Goal: Information Seeking & Learning: Learn about a topic

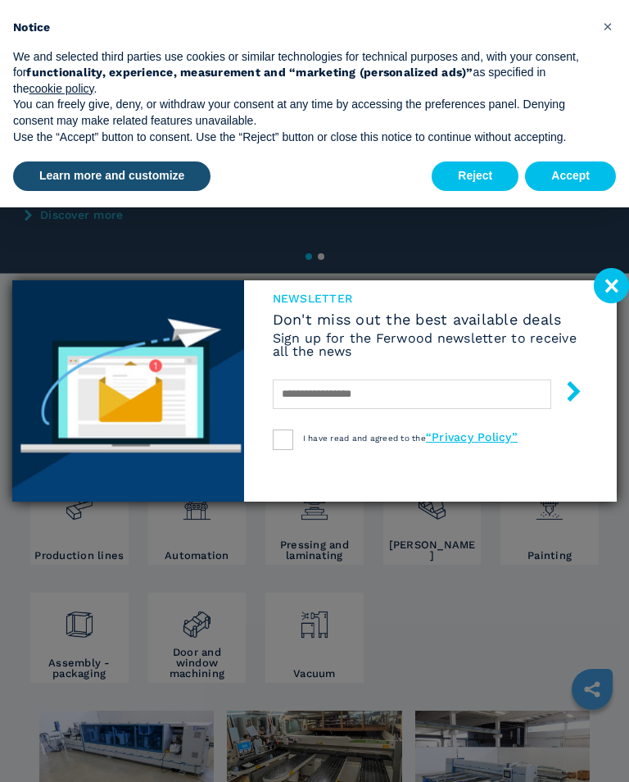
click at [619, 281] on image at bounding box center [611, 285] width 35 height 35
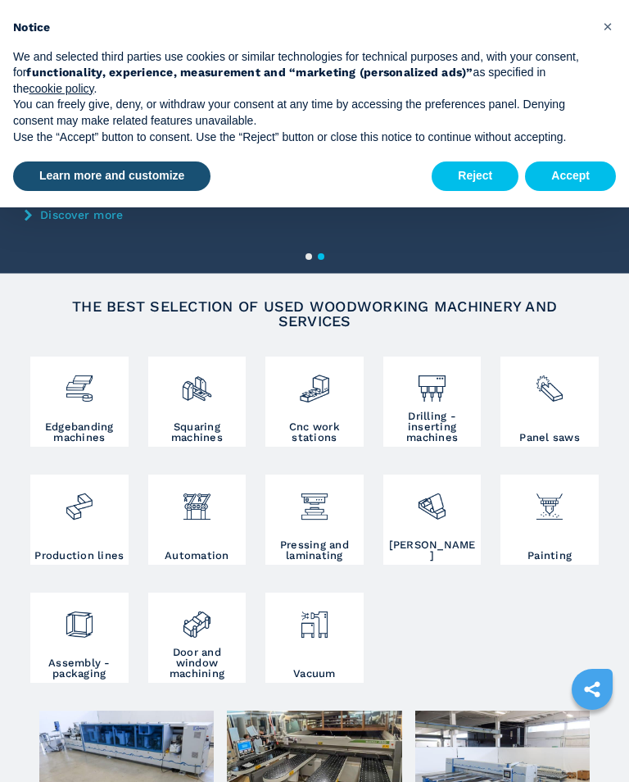
click at [78, 508] on img at bounding box center [79, 500] width 31 height 43
click at [198, 517] on img at bounding box center [196, 500] width 31 height 43
click at [74, 628] on img at bounding box center [79, 618] width 31 height 43
click at [615, 26] on button "×" at bounding box center [608, 26] width 26 height 26
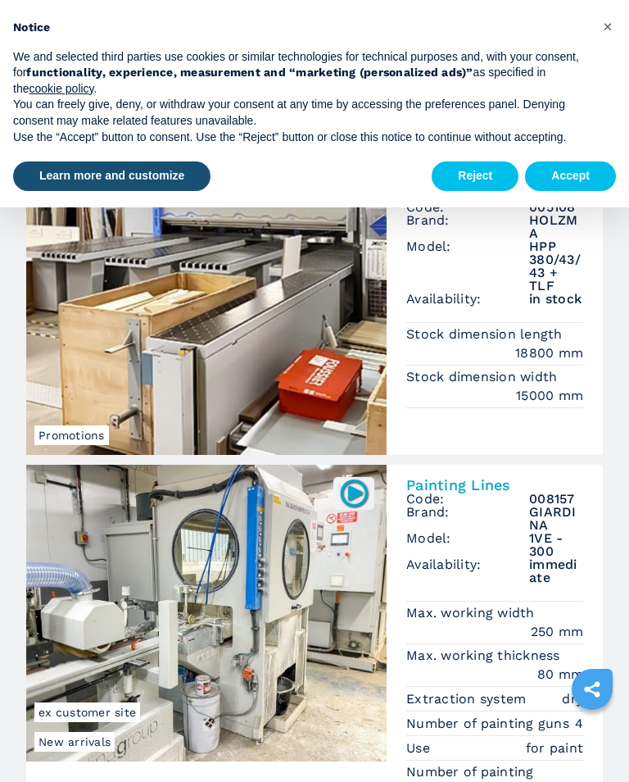
scroll to position [2, 0]
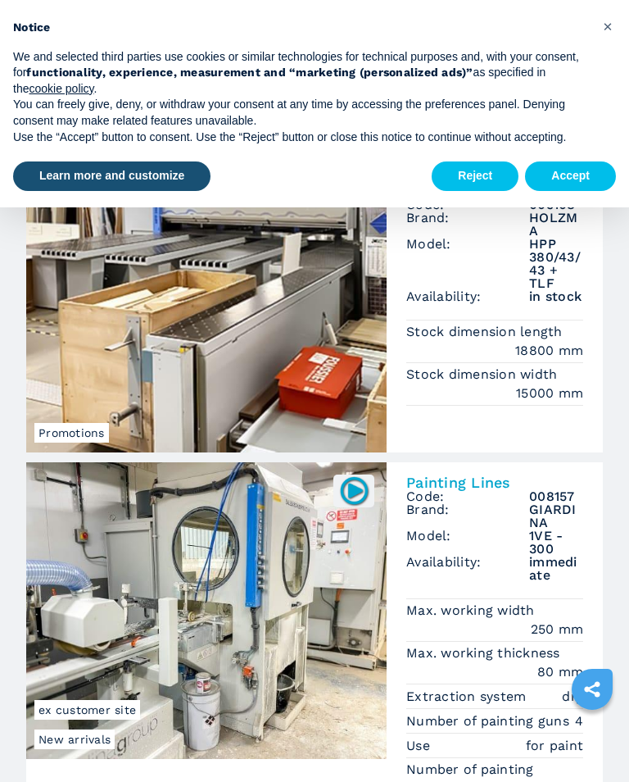
click at [565, 185] on button "Accept" at bounding box center [570, 175] width 91 height 29
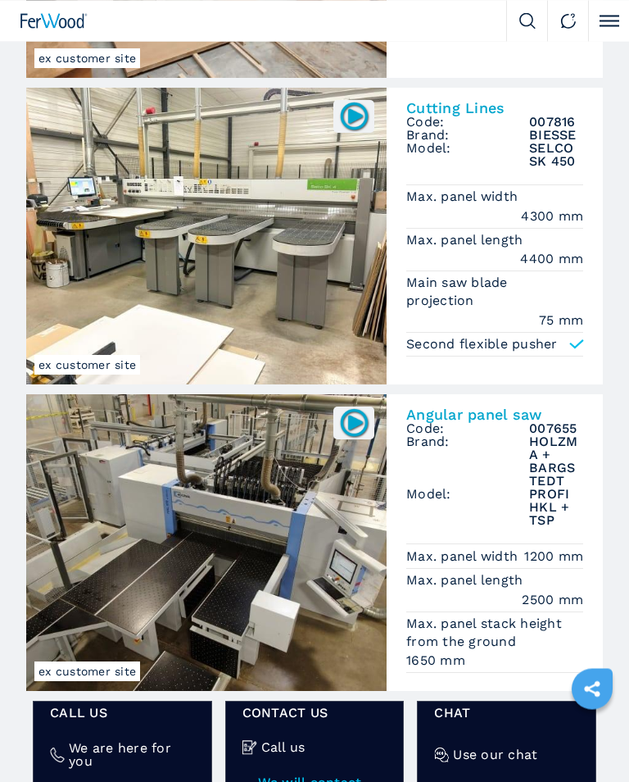
scroll to position [2080, 0]
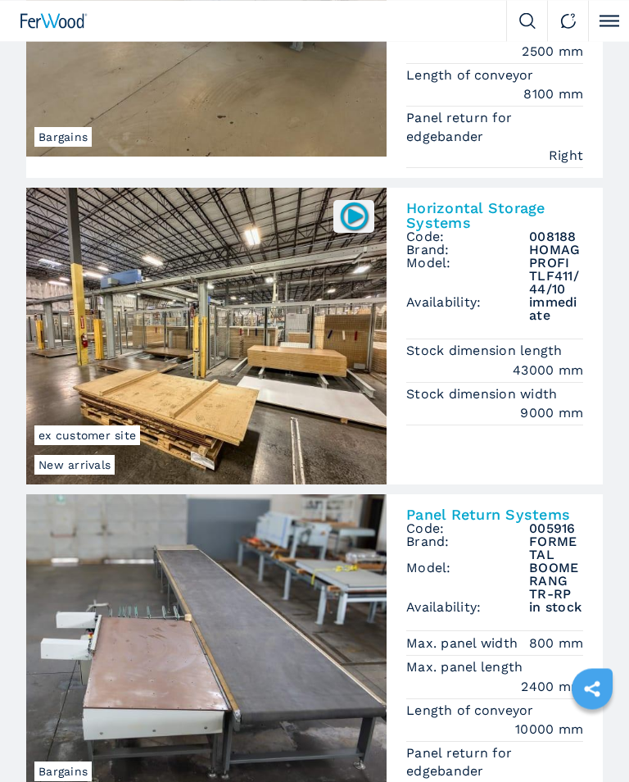
scroll to position [298, 0]
click at [274, 325] on img at bounding box center [206, 336] width 361 height 297
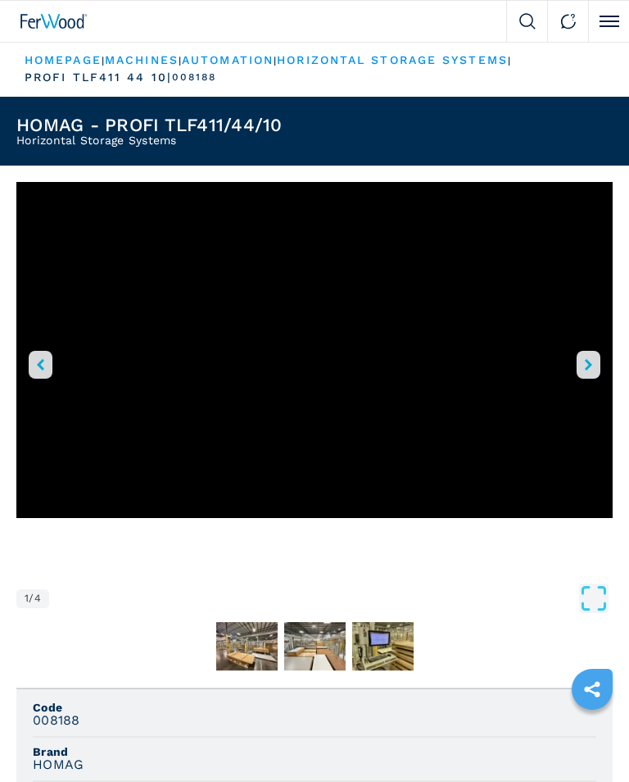
click at [592, 361] on icon "right-button" at bounding box center [588, 364] width 7 height 11
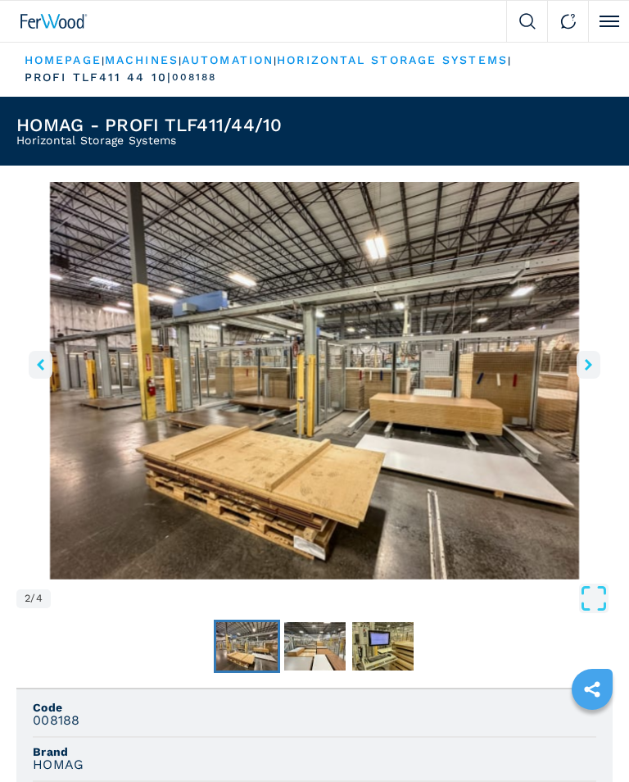
click at [596, 370] on button "right-button" at bounding box center [589, 365] width 24 height 28
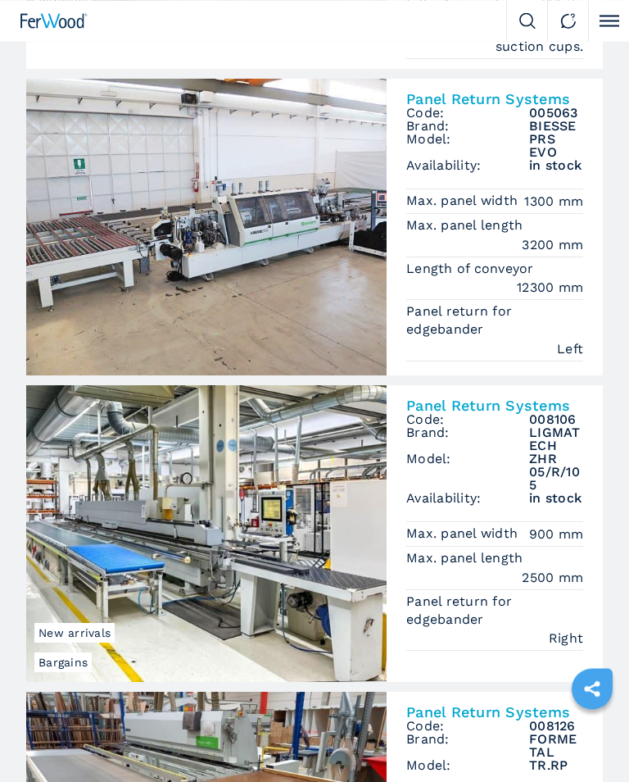
scroll to position [1857, 0]
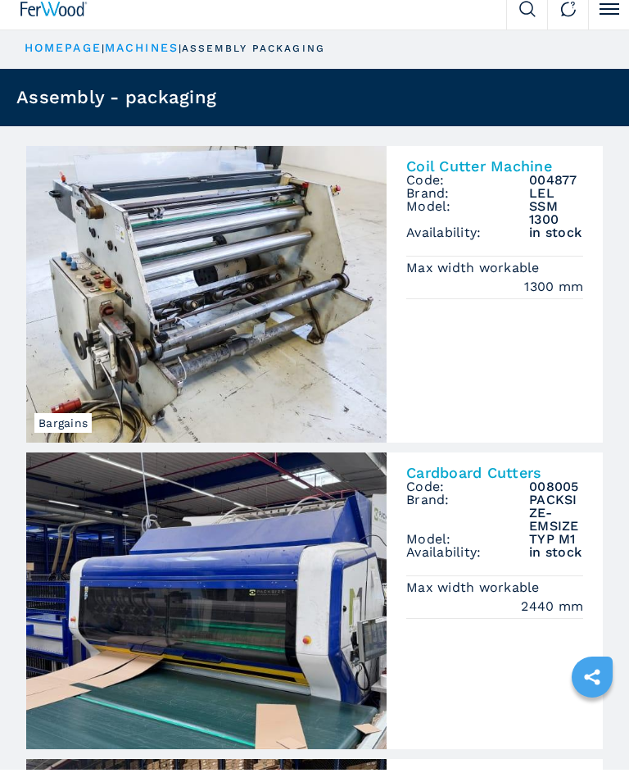
scroll to position [15, 0]
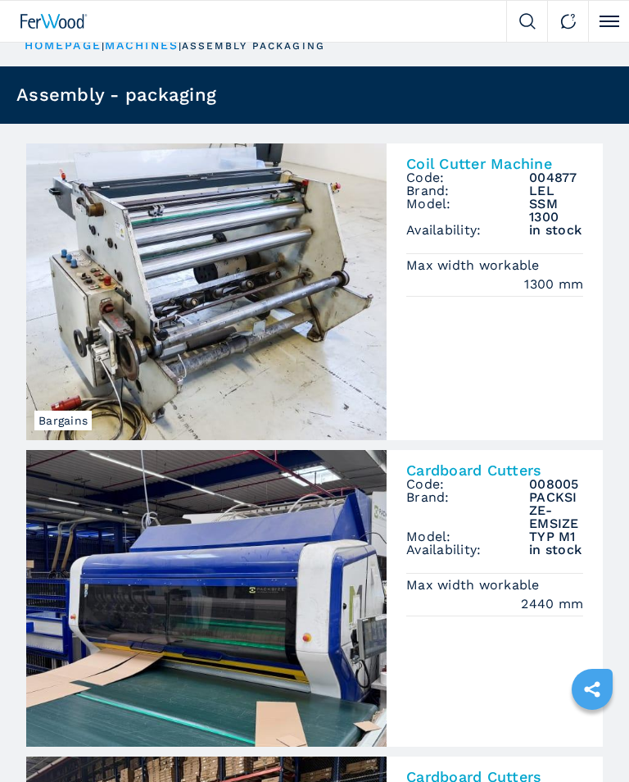
click at [214, 252] on img at bounding box center [206, 291] width 361 height 297
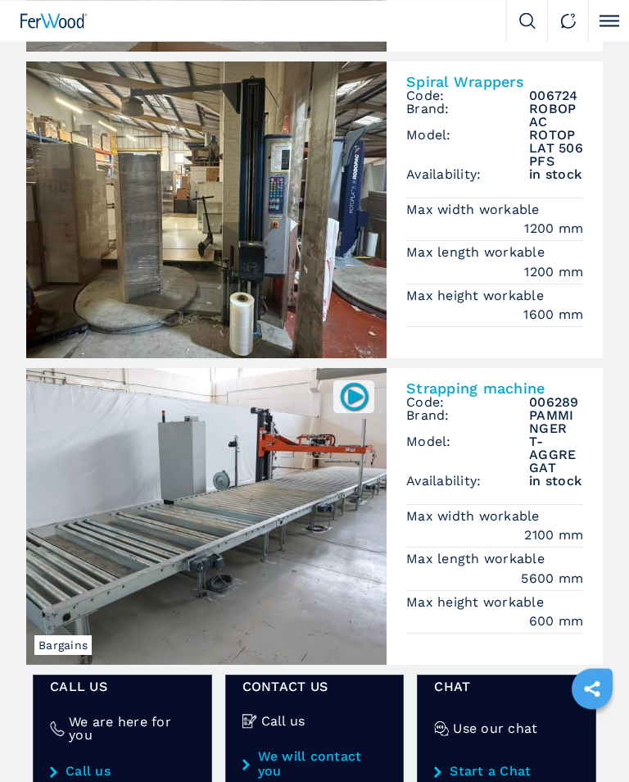
scroll to position [2058, 0]
click at [264, 501] on img at bounding box center [206, 516] width 361 height 297
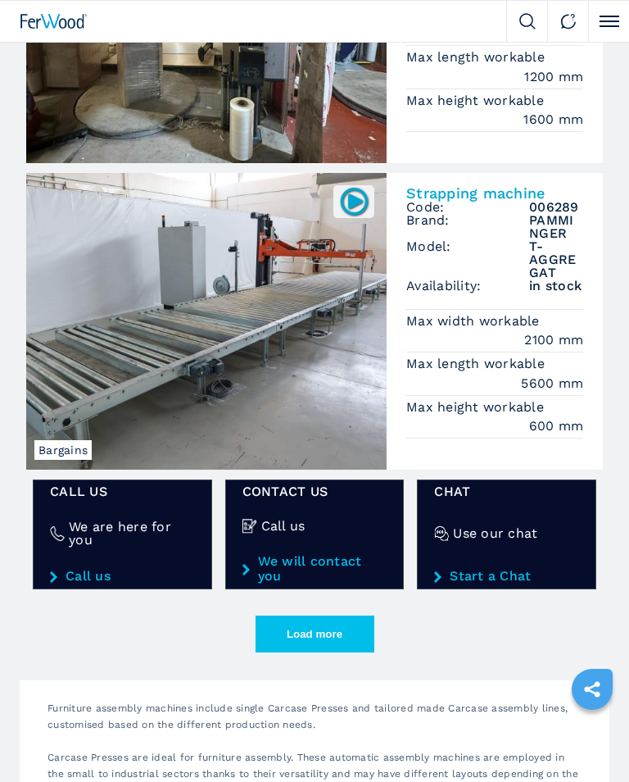
scroll to position [2252, 0]
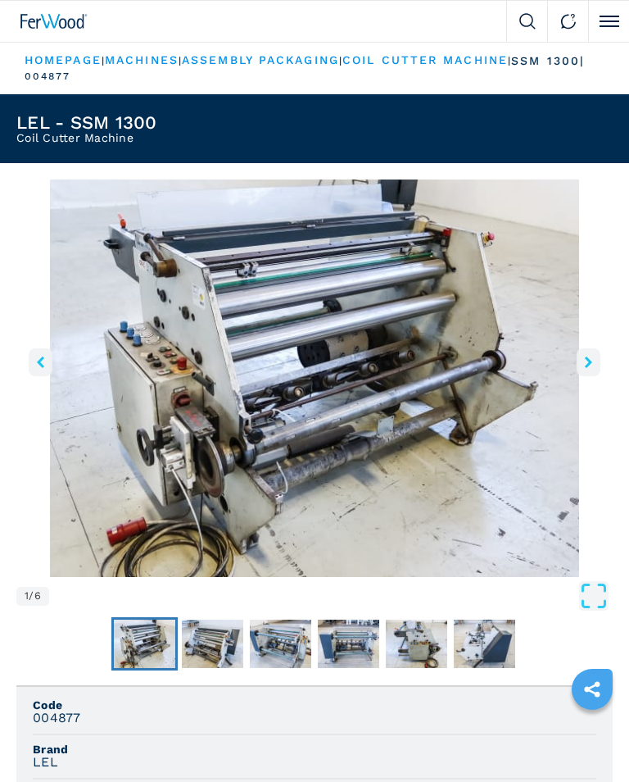
click at [585, 368] on icon "right-button" at bounding box center [588, 361] width 7 height 11
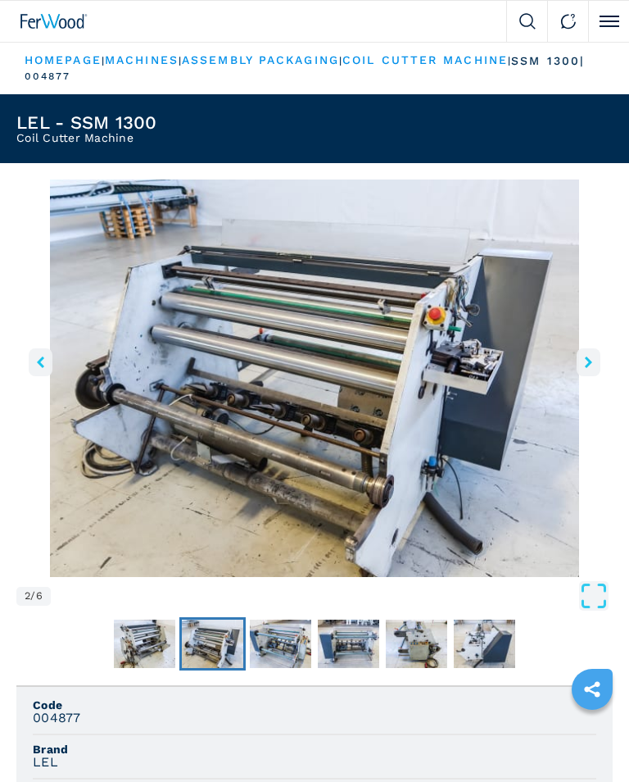
click at [590, 366] on icon "right-button" at bounding box center [588, 361] width 7 height 11
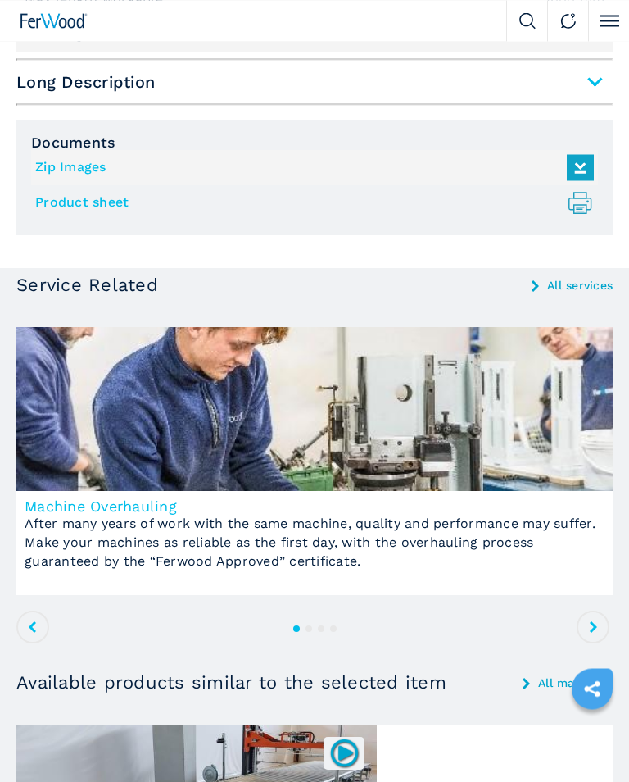
scroll to position [1245, 0]
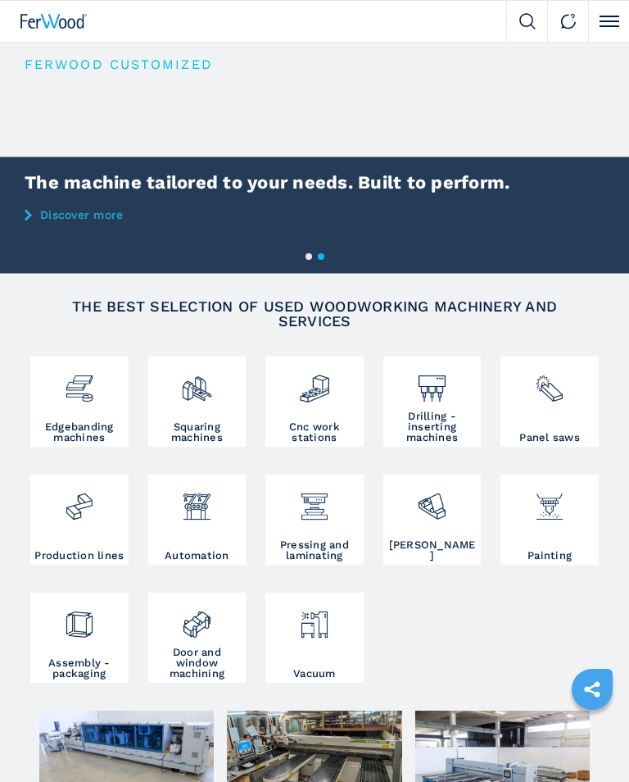
click at [320, 624] on img at bounding box center [314, 618] width 31 height 43
